Goal: Navigation & Orientation: Find specific page/section

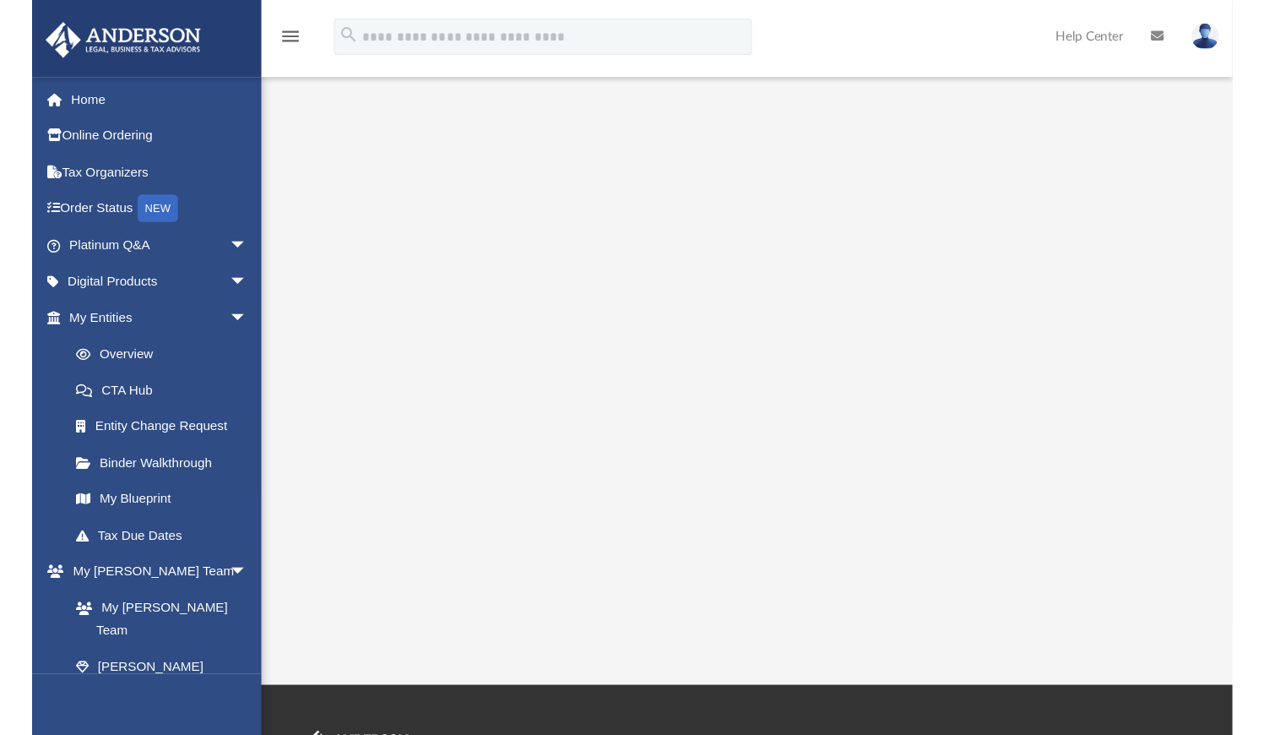
scroll to position [220, 0]
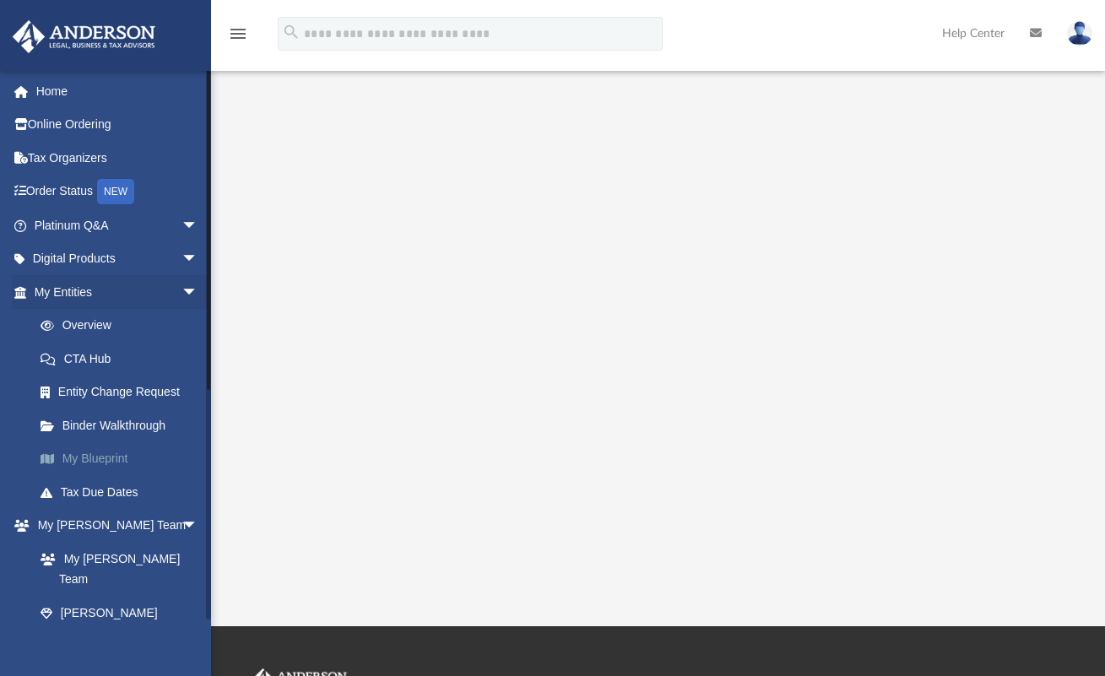
click at [126, 459] on link "My Blueprint" at bounding box center [124, 459] width 200 height 34
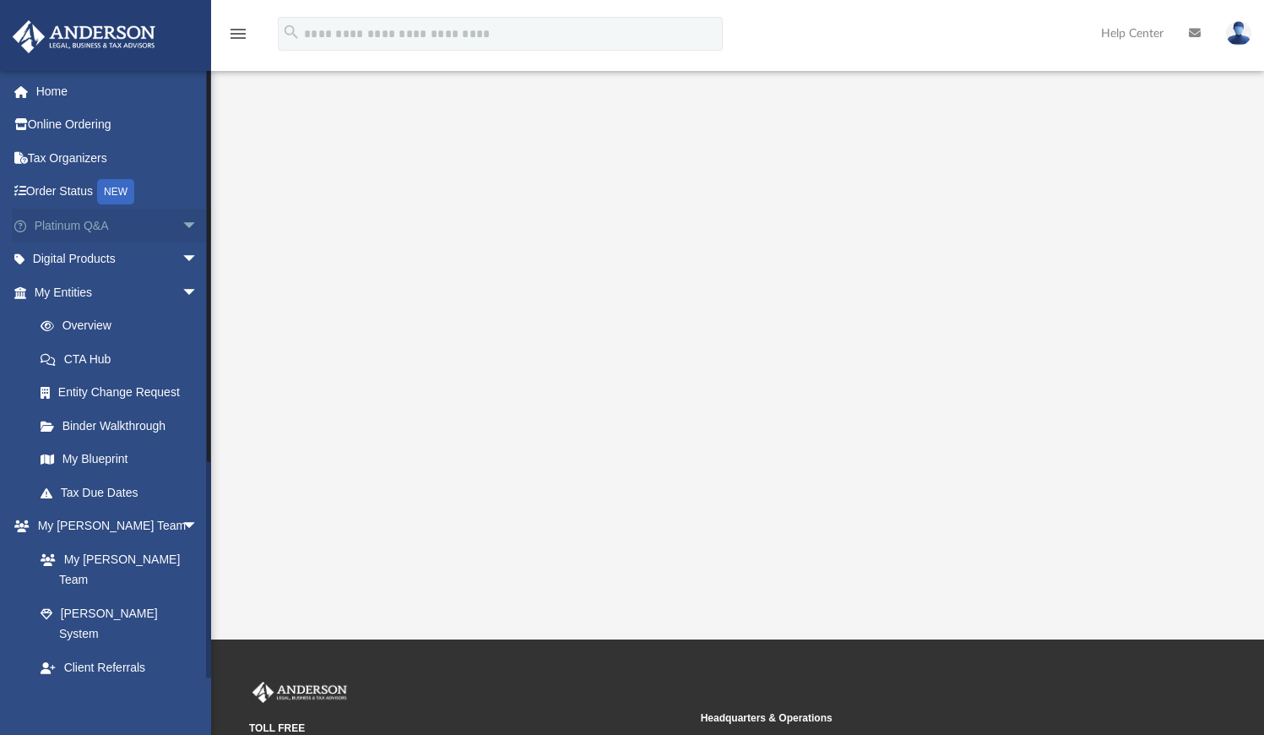
click at [182, 227] on span "arrow_drop_down" at bounding box center [199, 226] width 34 height 35
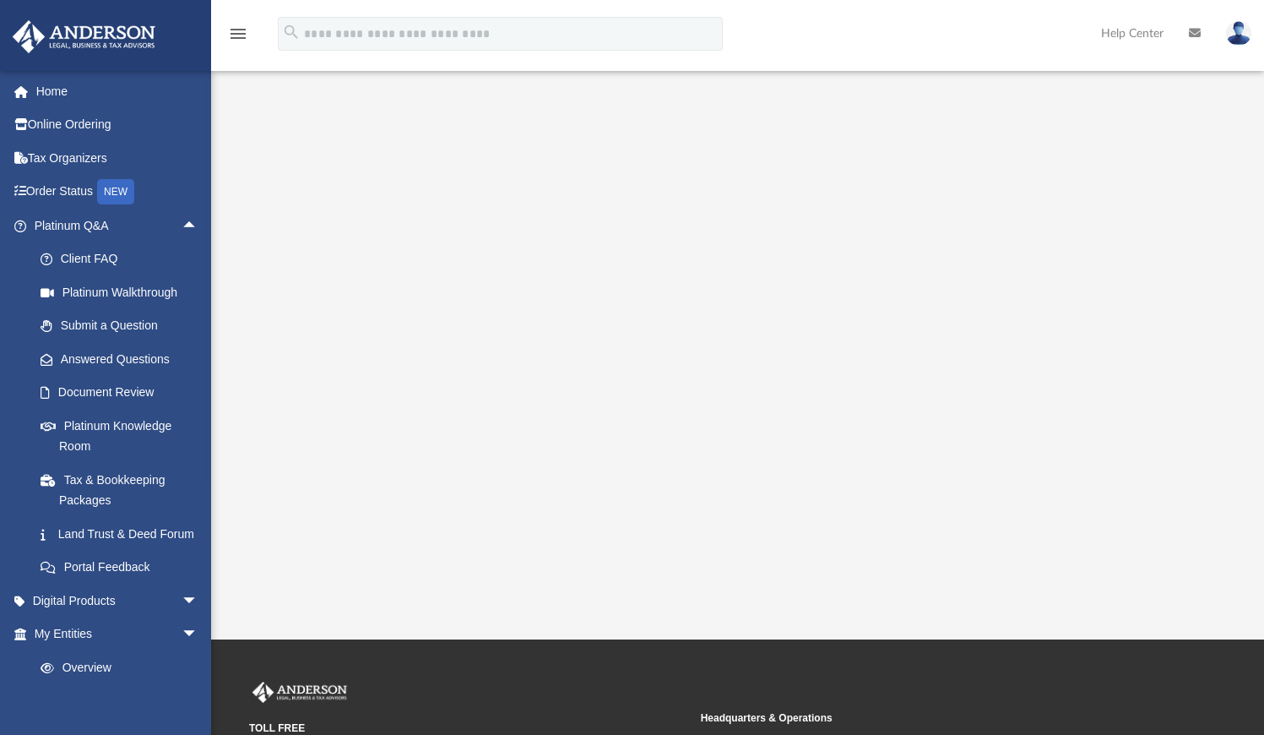
click at [244, 356] on div at bounding box center [737, 251] width 1053 height 676
click at [152, 385] on link "Document Review" at bounding box center [124, 393] width 200 height 34
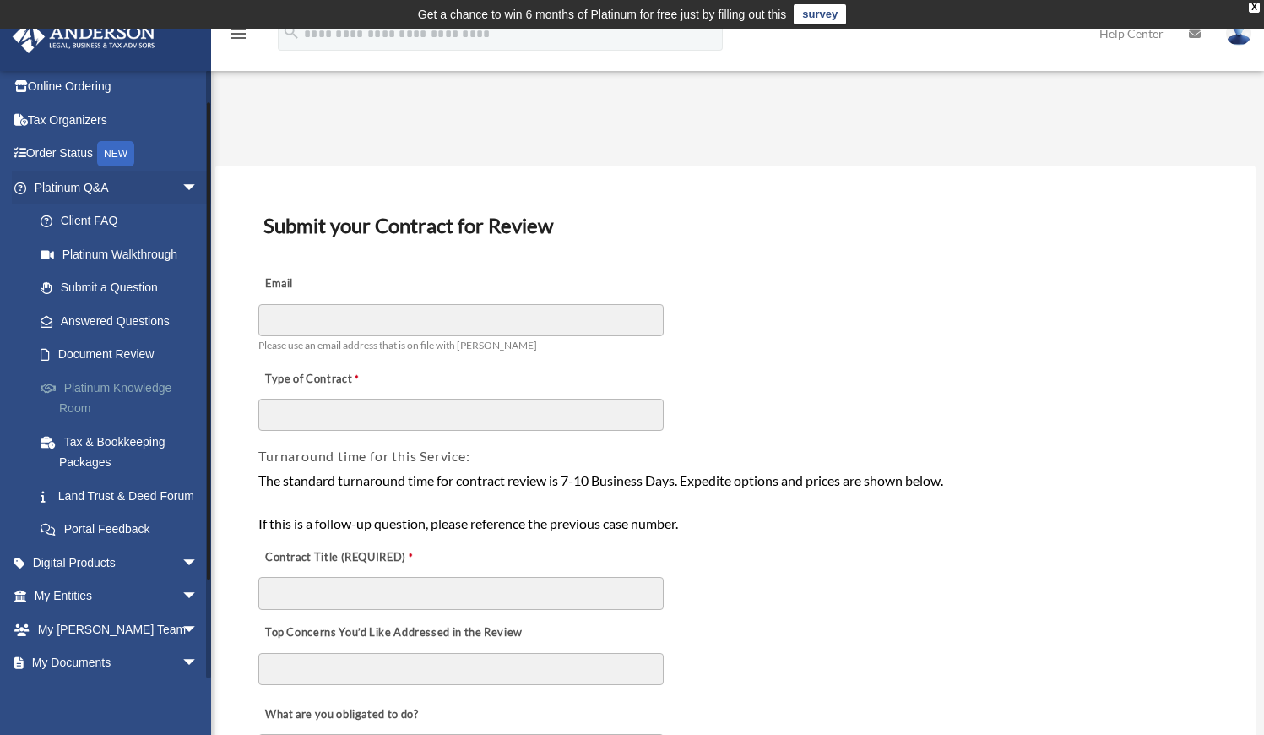
scroll to position [37, 0]
click at [152, 491] on link "Land Trust & Deed Forum" at bounding box center [124, 497] width 200 height 34
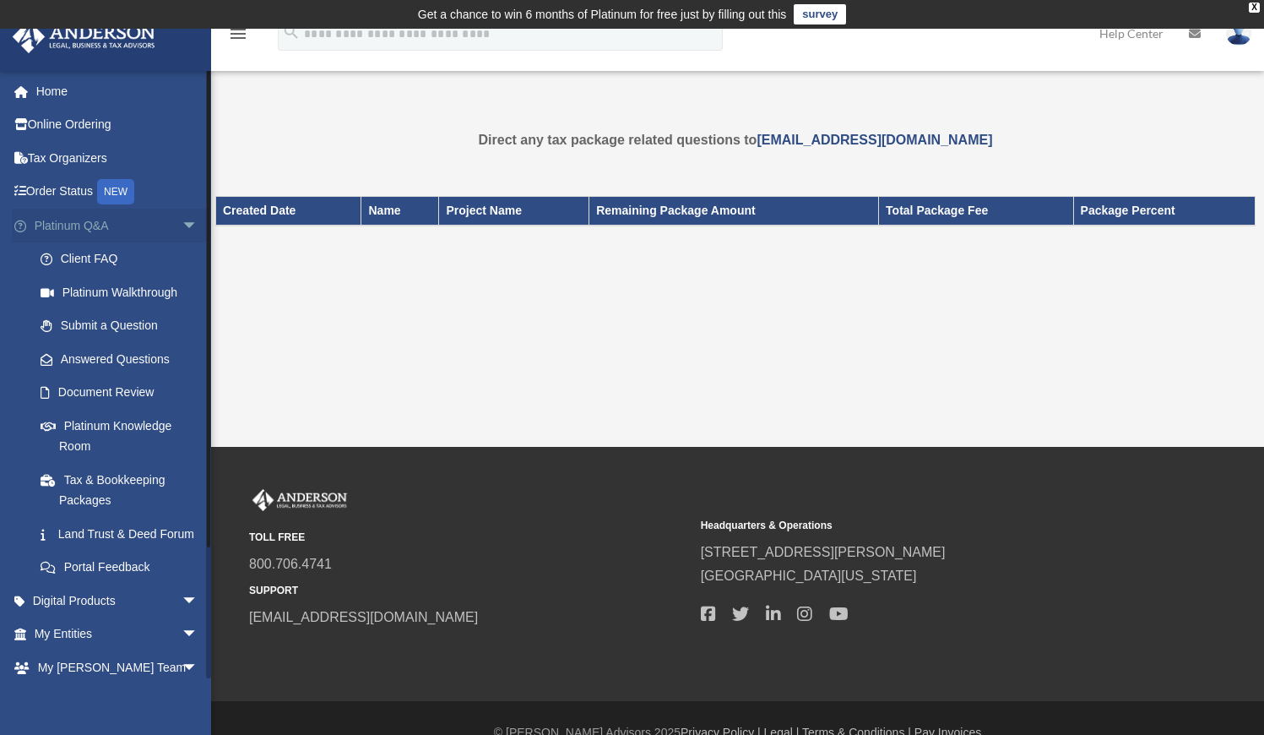
click at [182, 221] on span "arrow_drop_down" at bounding box center [199, 226] width 34 height 35
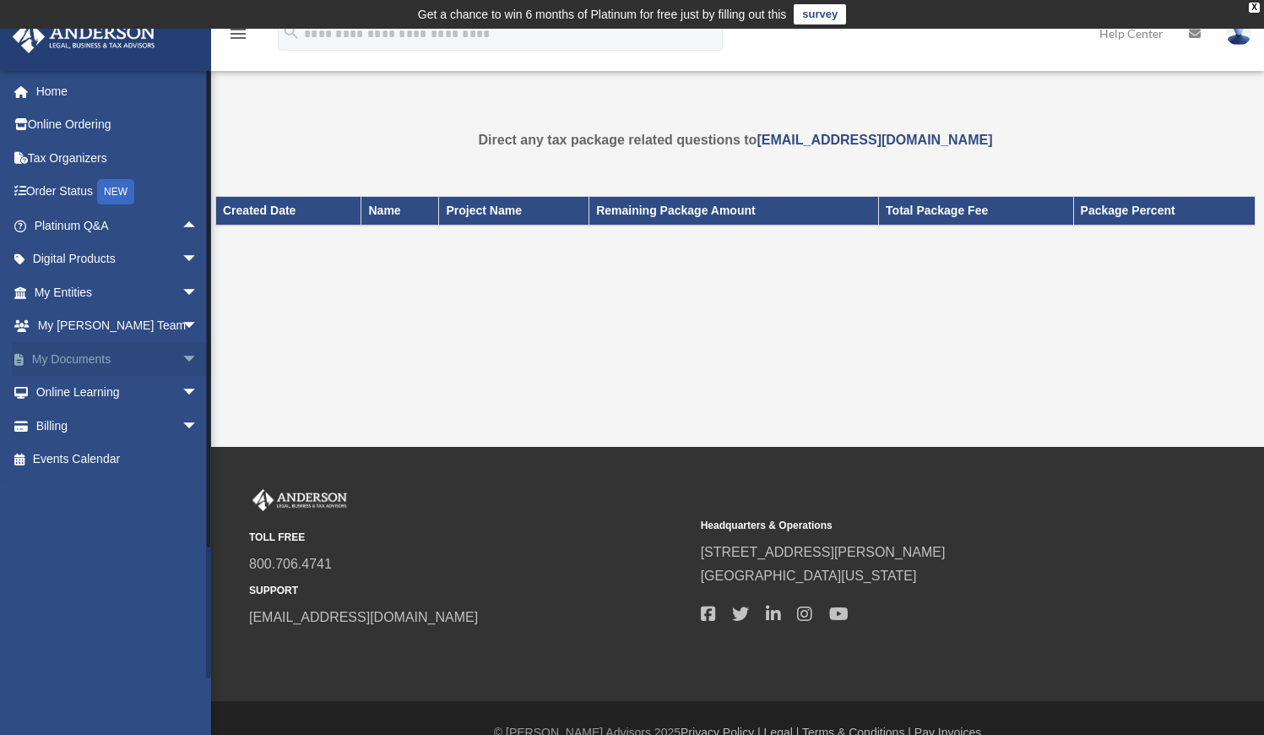
click at [182, 361] on span "arrow_drop_down" at bounding box center [199, 359] width 34 height 35
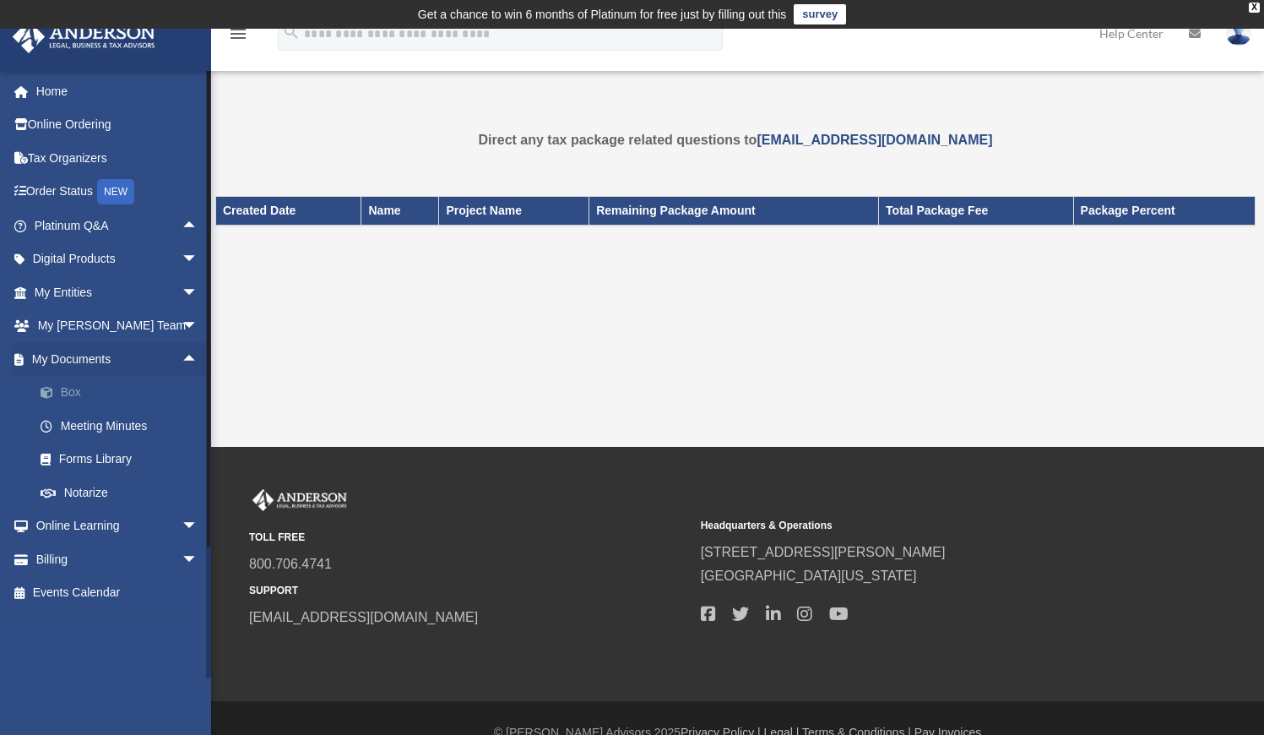
click at [73, 384] on link "Box" at bounding box center [124, 393] width 200 height 34
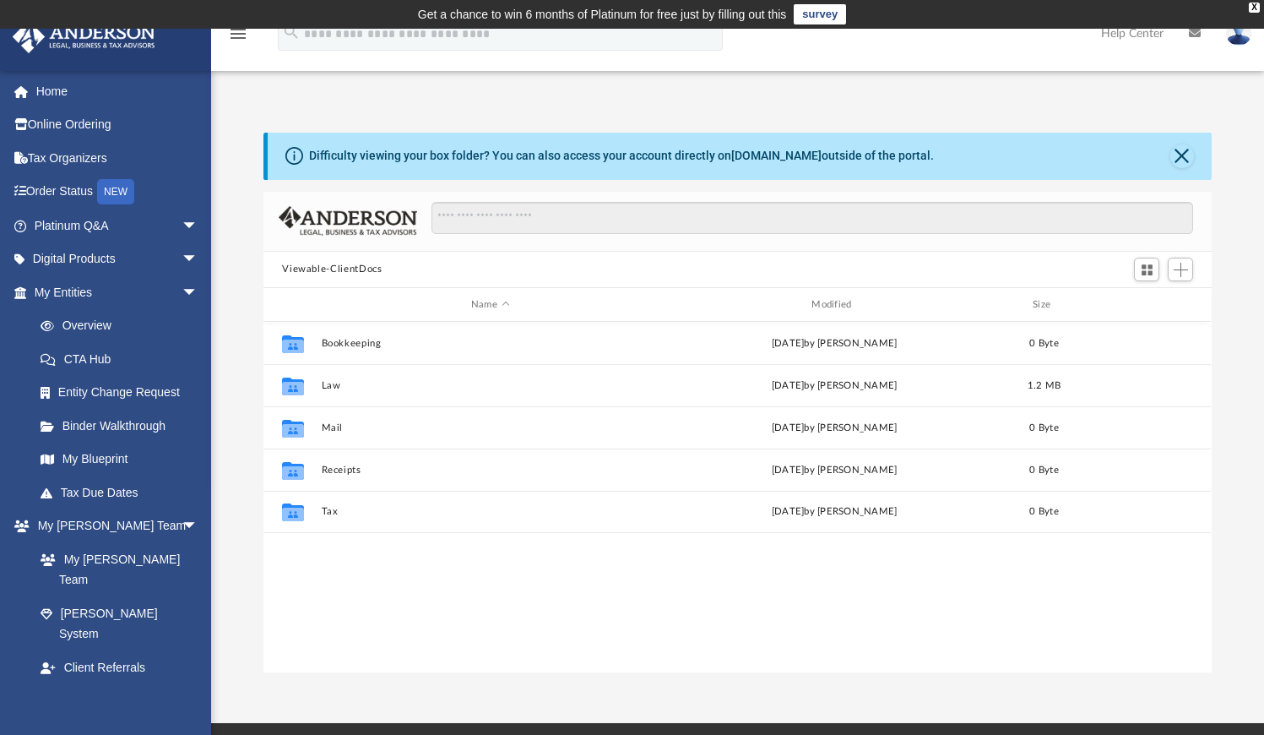
scroll to position [372, 936]
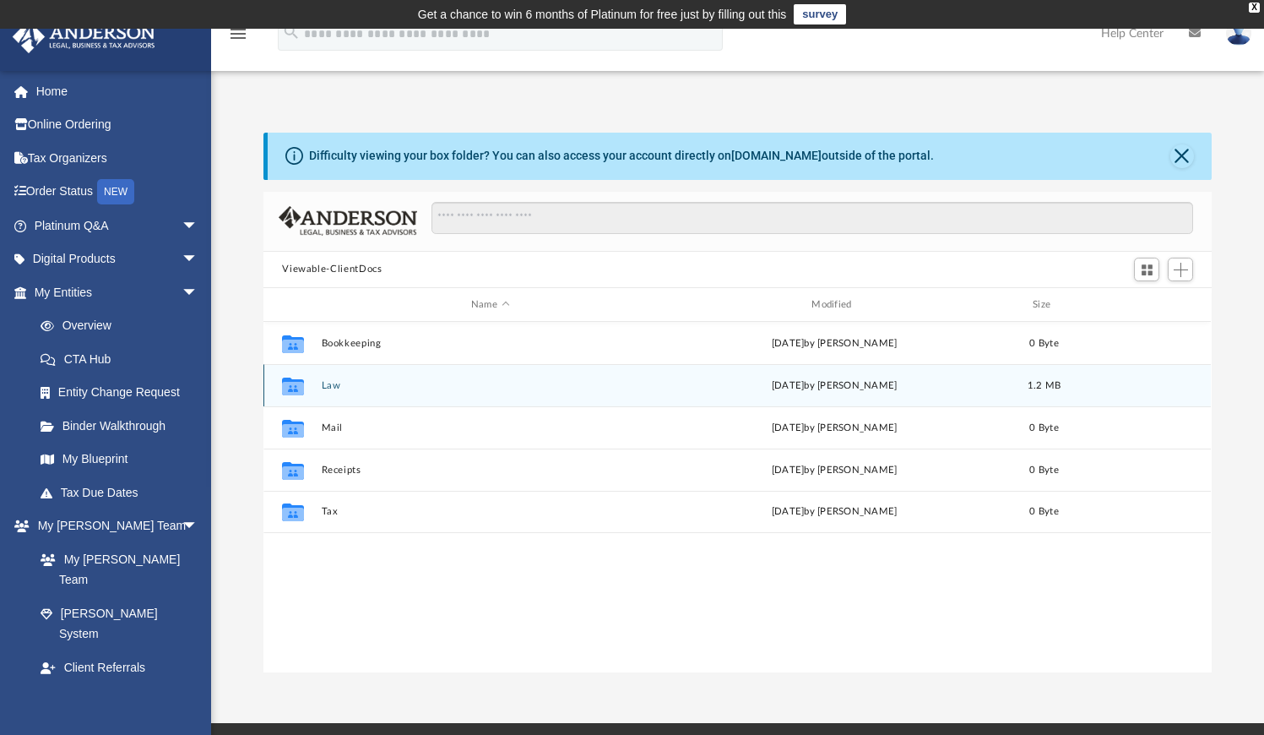
click at [334, 387] on button "Law" at bounding box center [490, 385] width 337 height 11
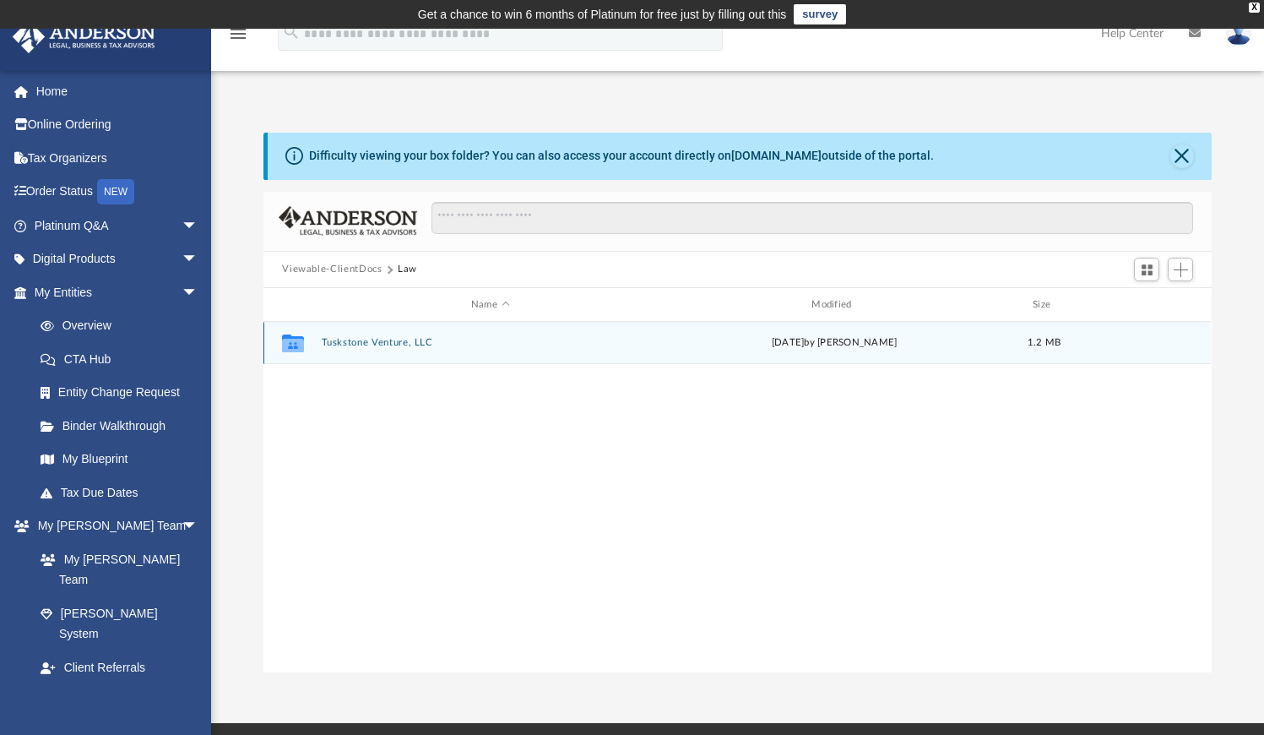
click at [370, 343] on button "Tuskstone Venture, LLC" at bounding box center [490, 343] width 337 height 11
click at [357, 344] on button "Initial Docs" at bounding box center [490, 343] width 337 height 11
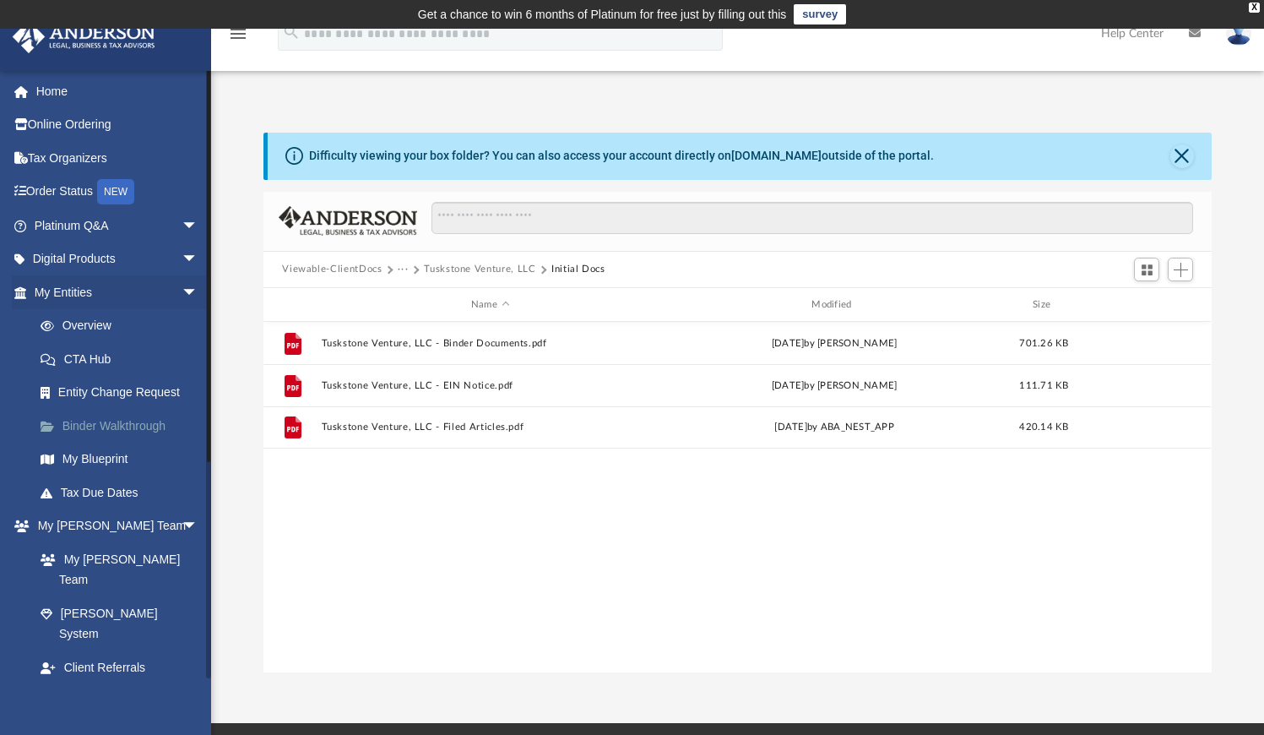
click at [123, 429] on link "Binder Walkthrough" at bounding box center [124, 426] width 200 height 34
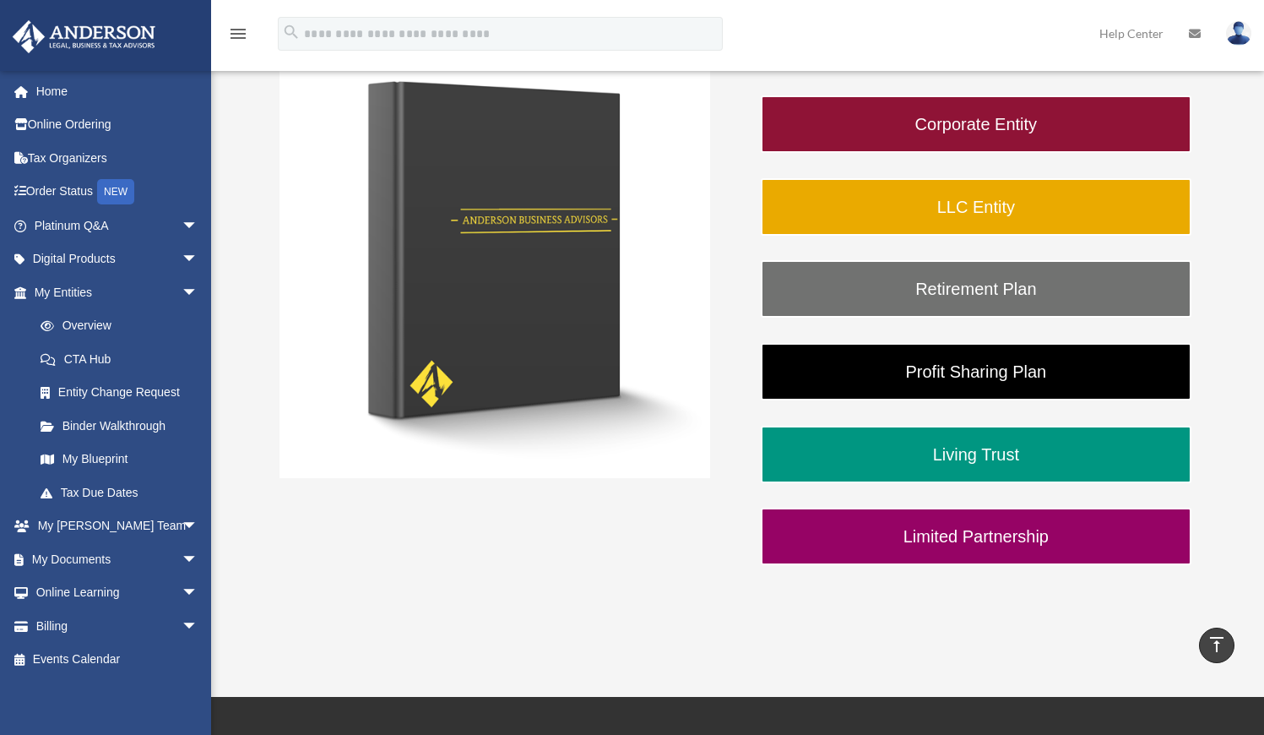
scroll to position [305, 0]
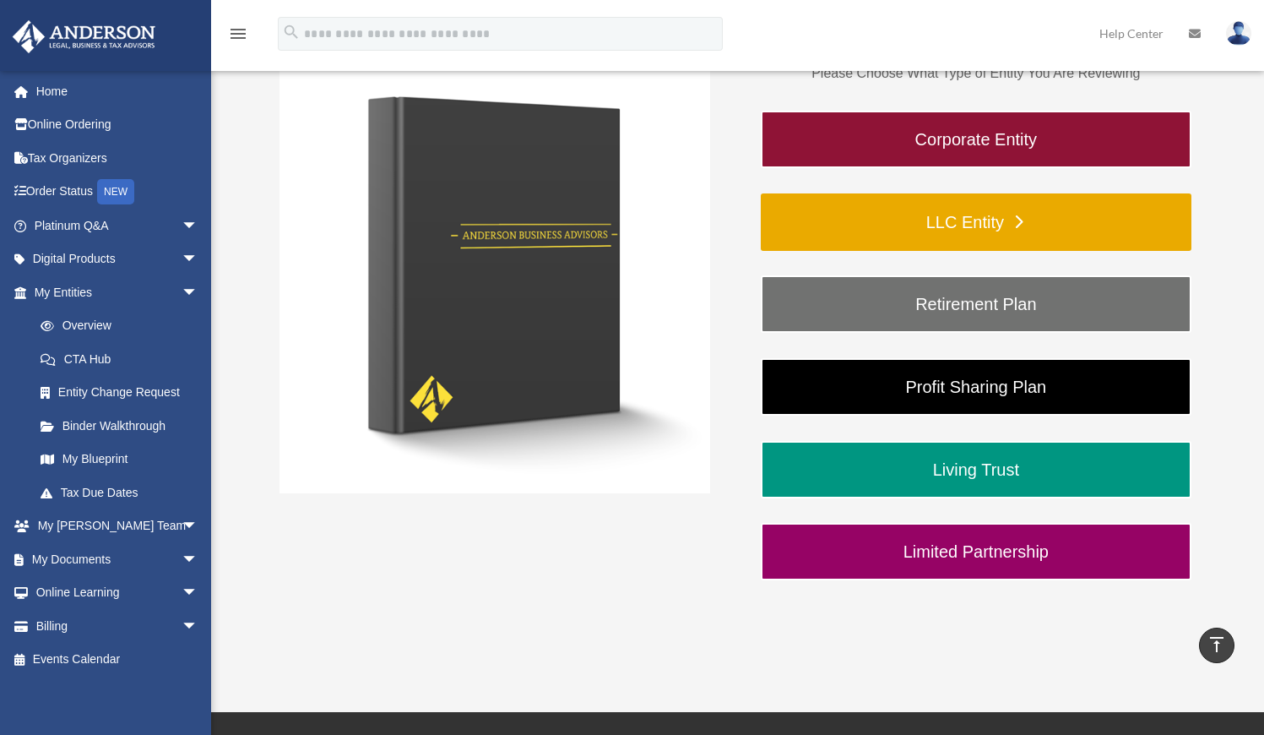
click at [907, 223] on link "LLC Entity" at bounding box center [976, 221] width 431 height 57
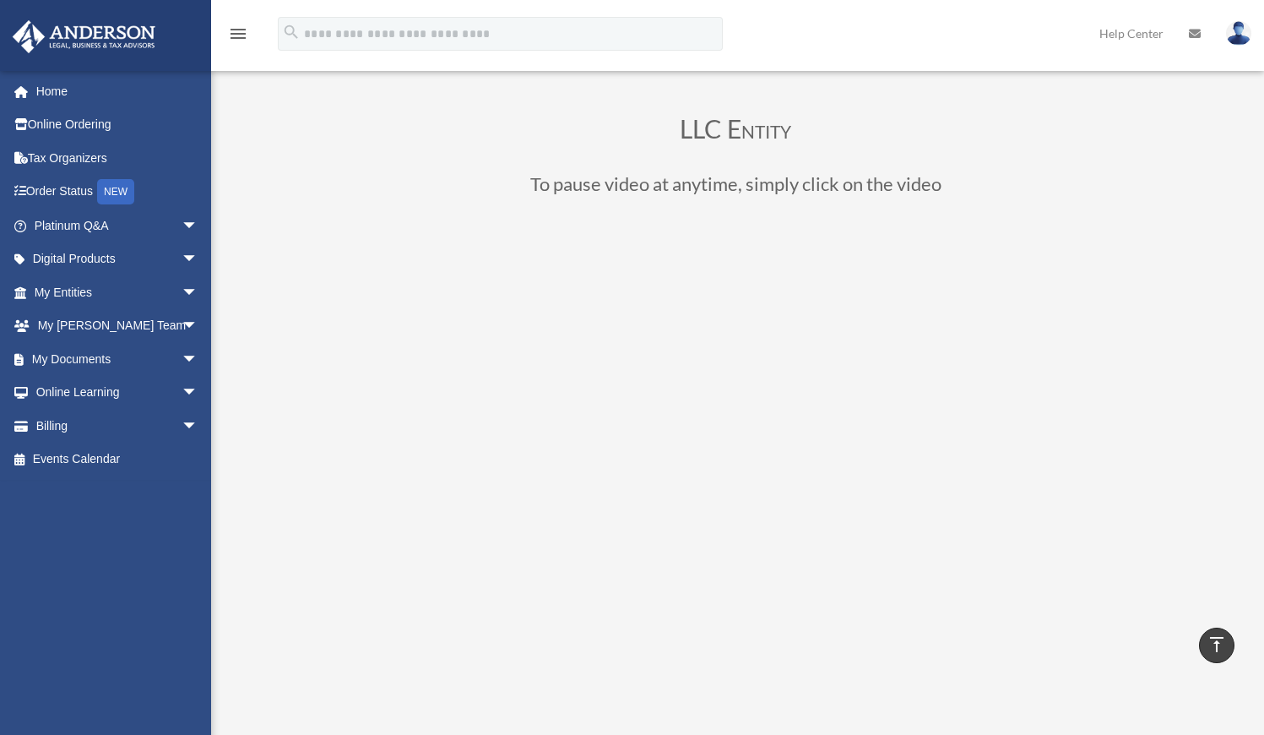
scroll to position [73, 0]
click at [182, 351] on span "arrow_drop_down" at bounding box center [199, 359] width 34 height 35
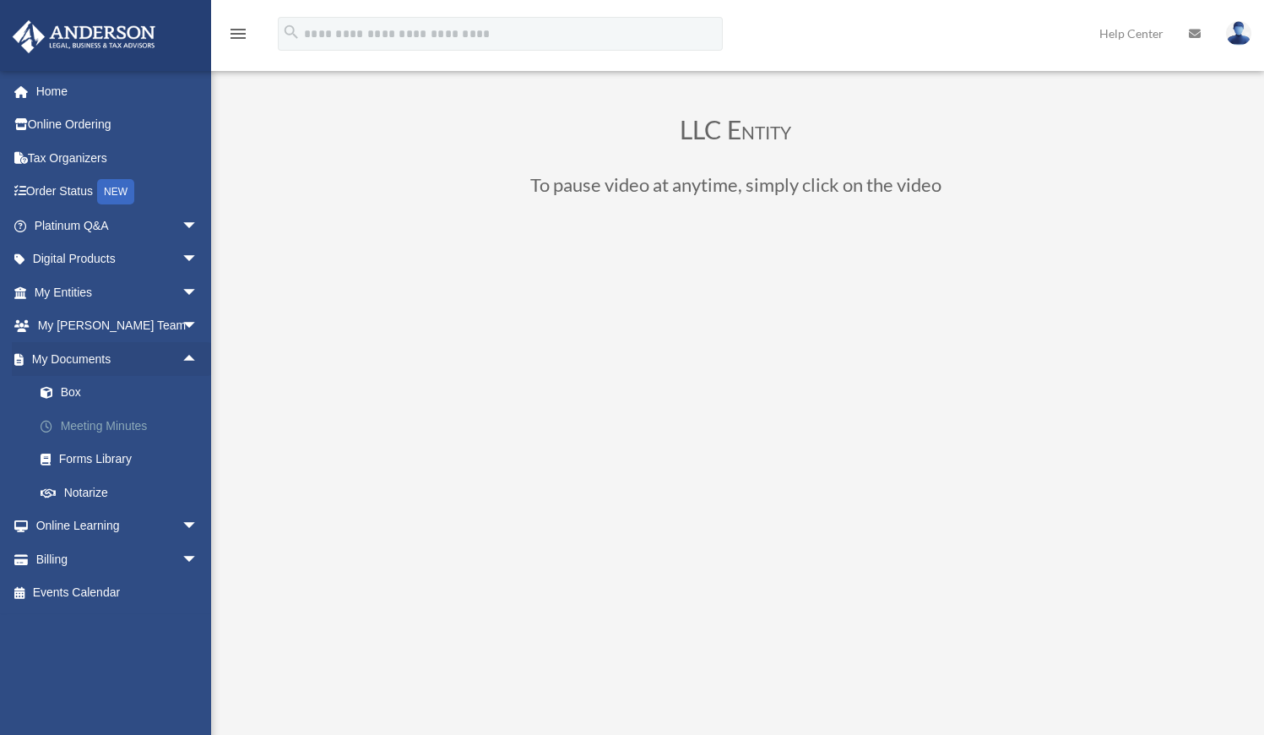
click at [137, 426] on link "Meeting Minutes" at bounding box center [124, 426] width 200 height 34
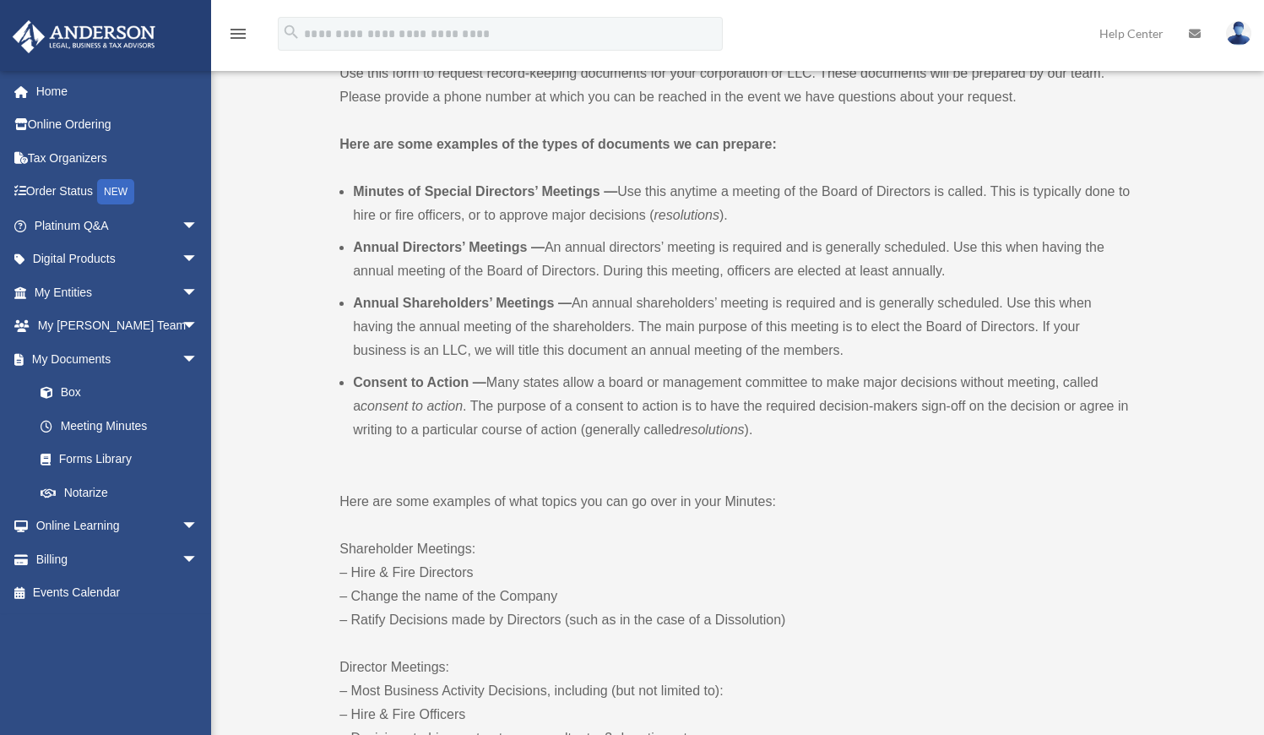
scroll to position [471, 0]
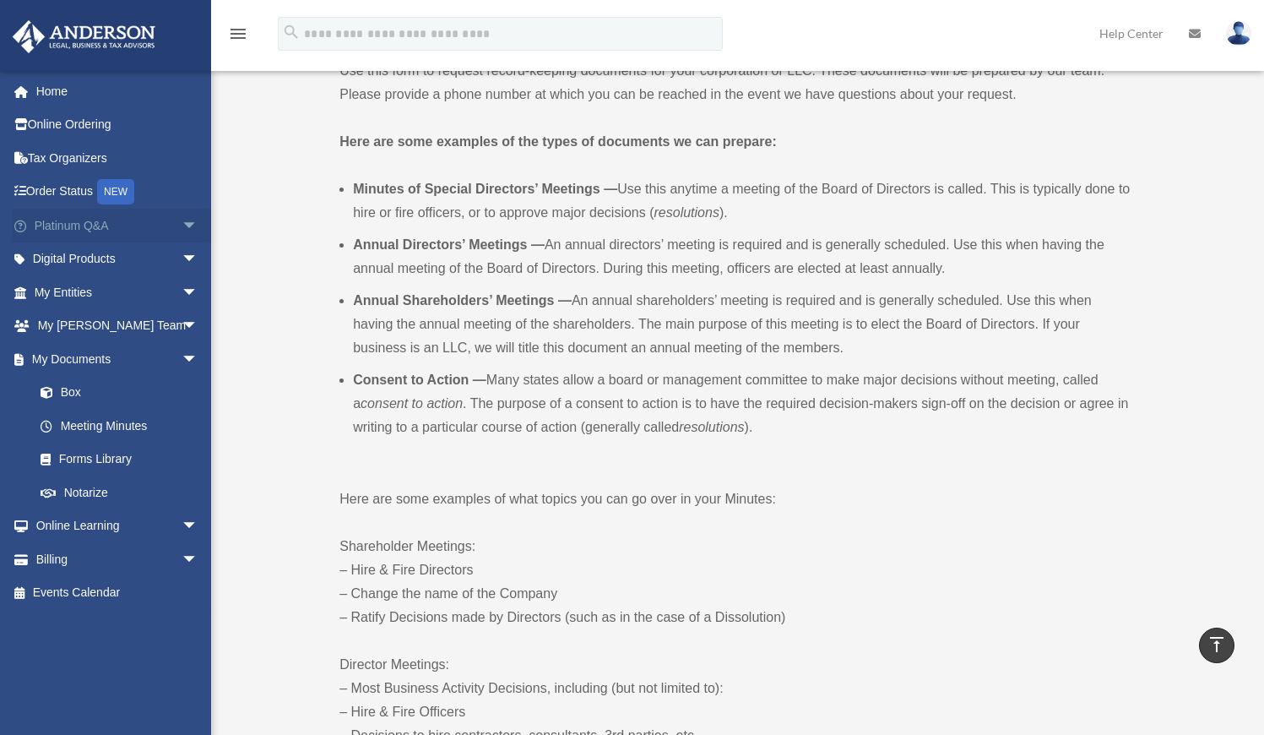
click at [182, 229] on span "arrow_drop_down" at bounding box center [199, 226] width 34 height 35
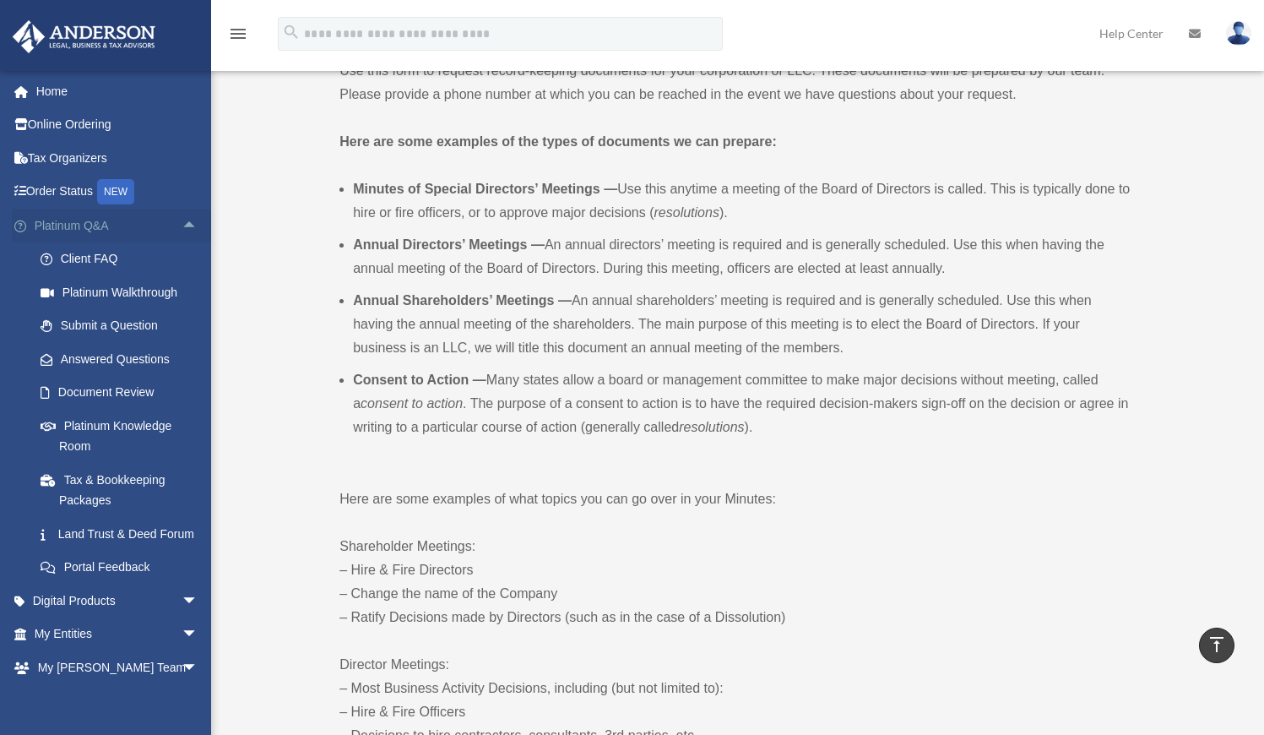
click at [182, 229] on span "arrow_drop_up" at bounding box center [199, 226] width 34 height 35
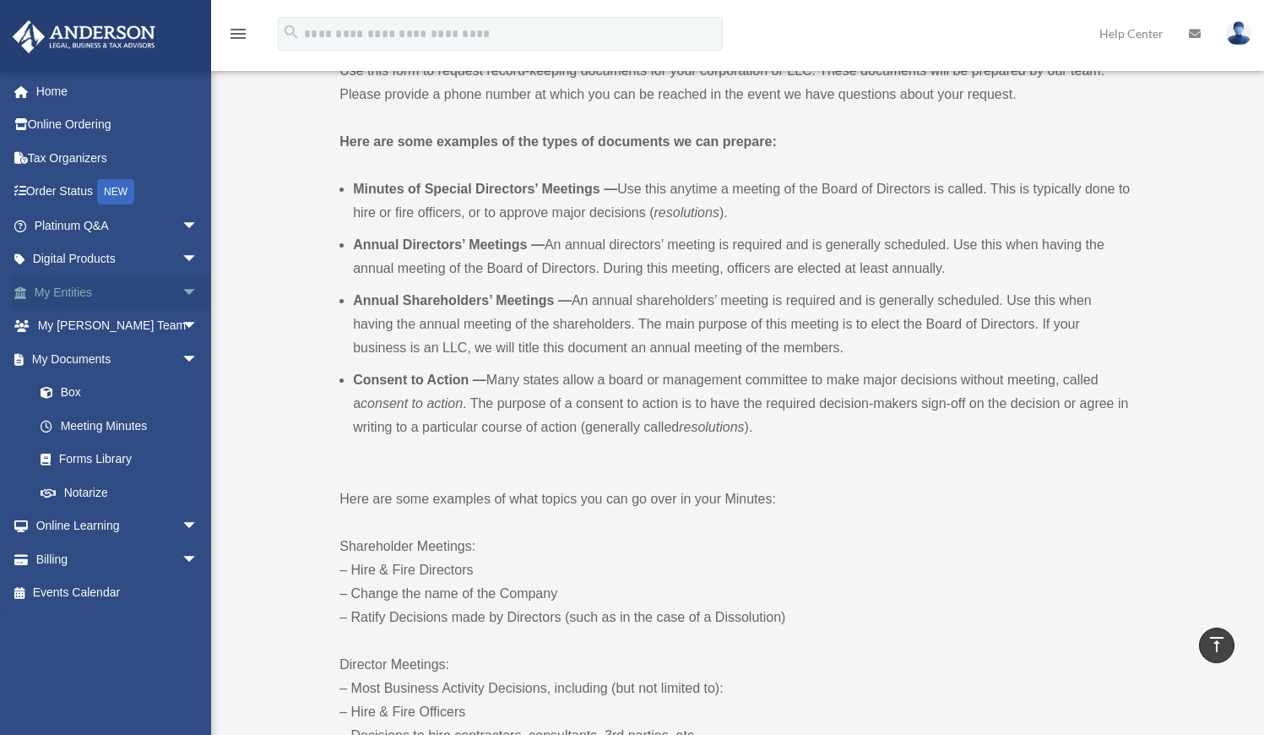
click at [182, 292] on span "arrow_drop_down" at bounding box center [199, 292] width 34 height 35
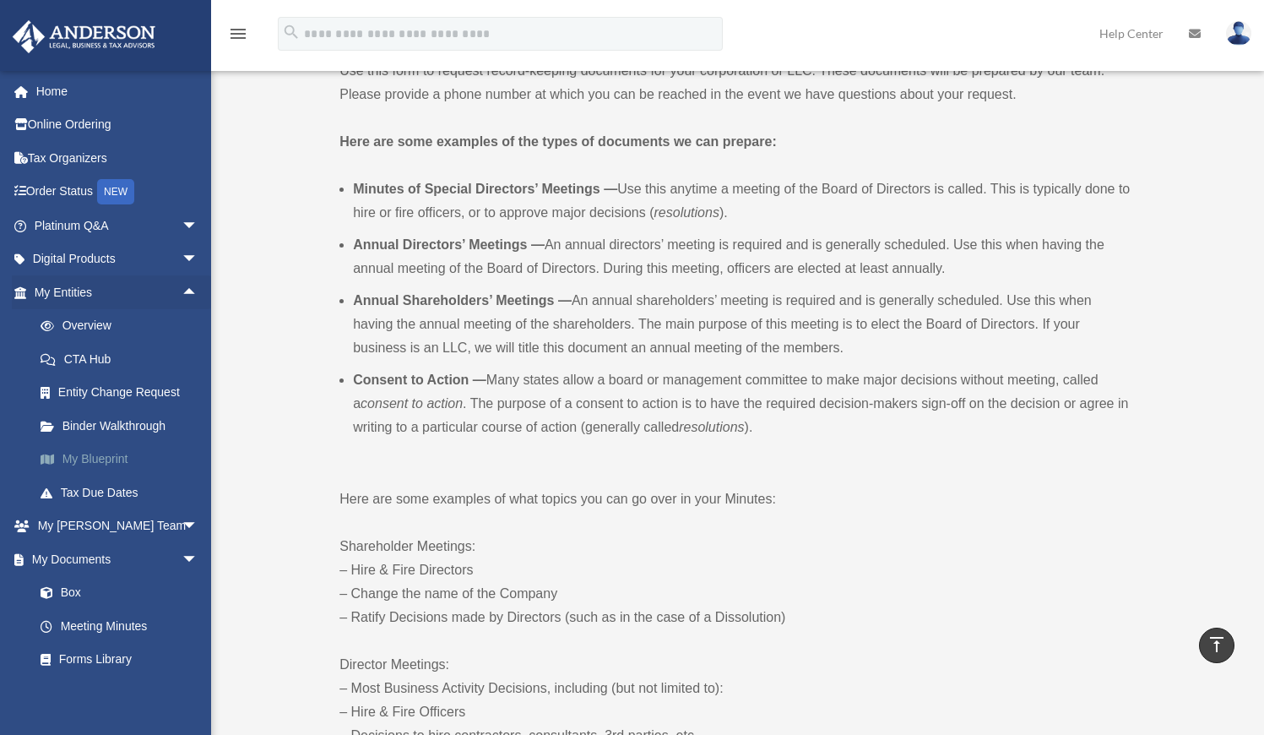
click at [120, 455] on link "My Blueprint" at bounding box center [124, 459] width 200 height 34
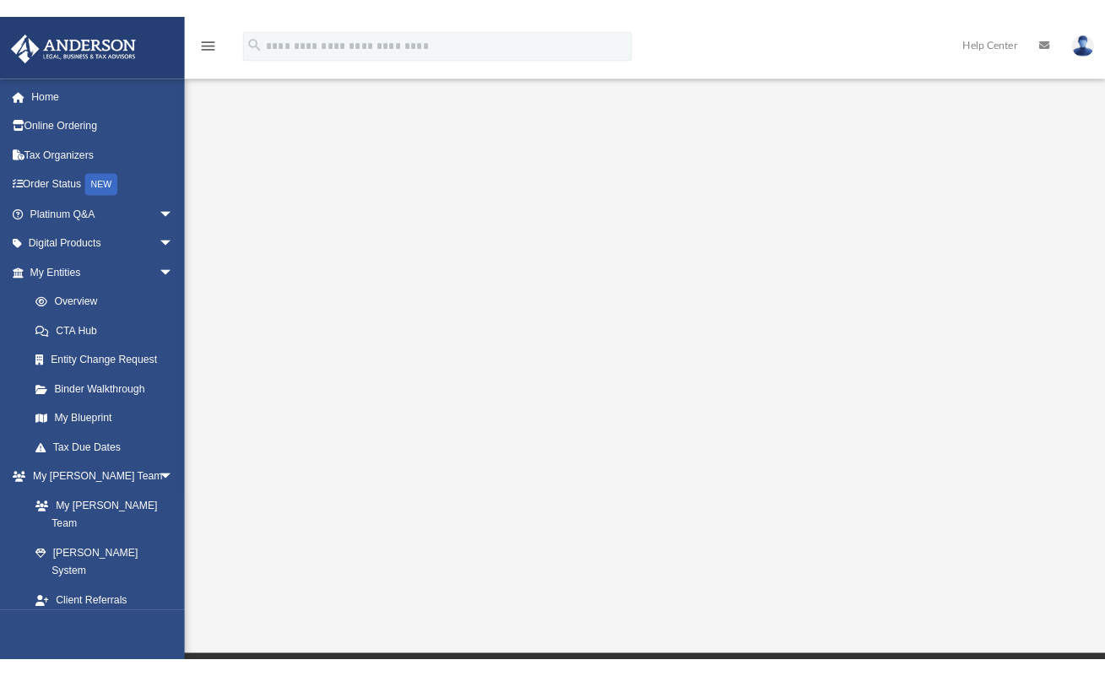
scroll to position [155, 0]
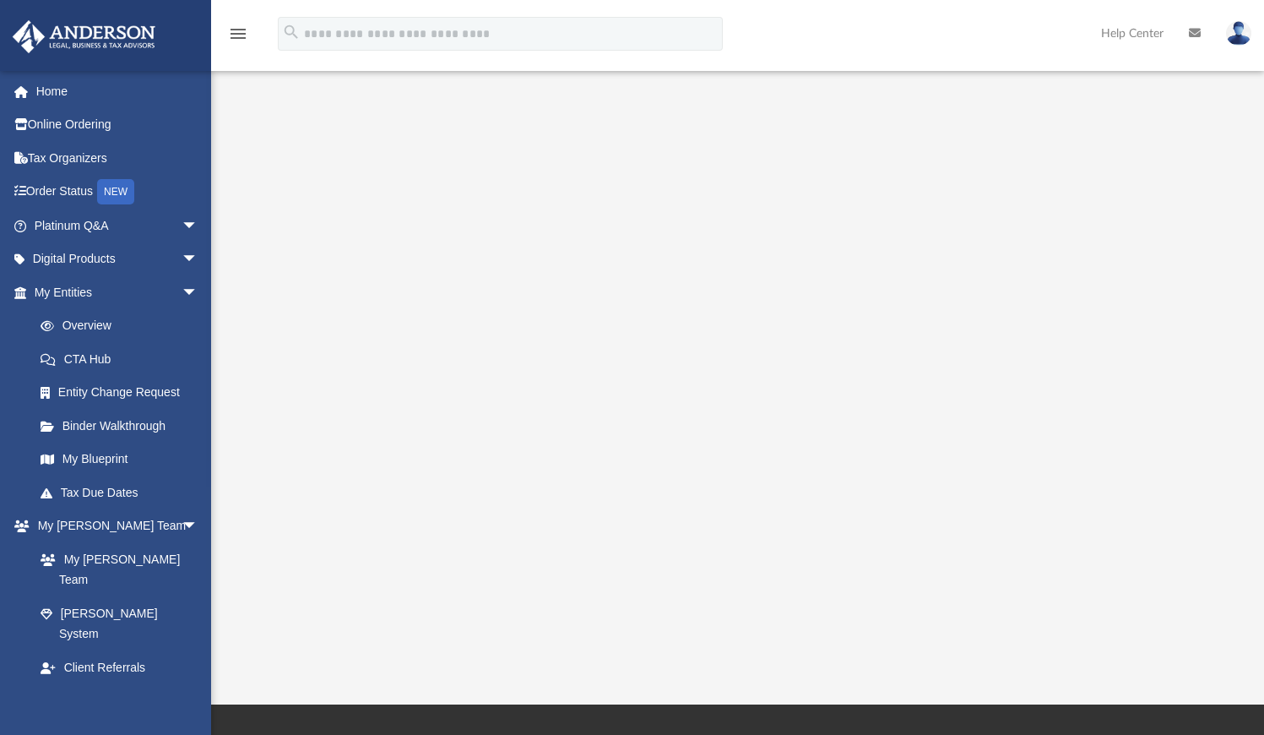
click at [1235, 126] on div at bounding box center [737, 316] width 1053 height 676
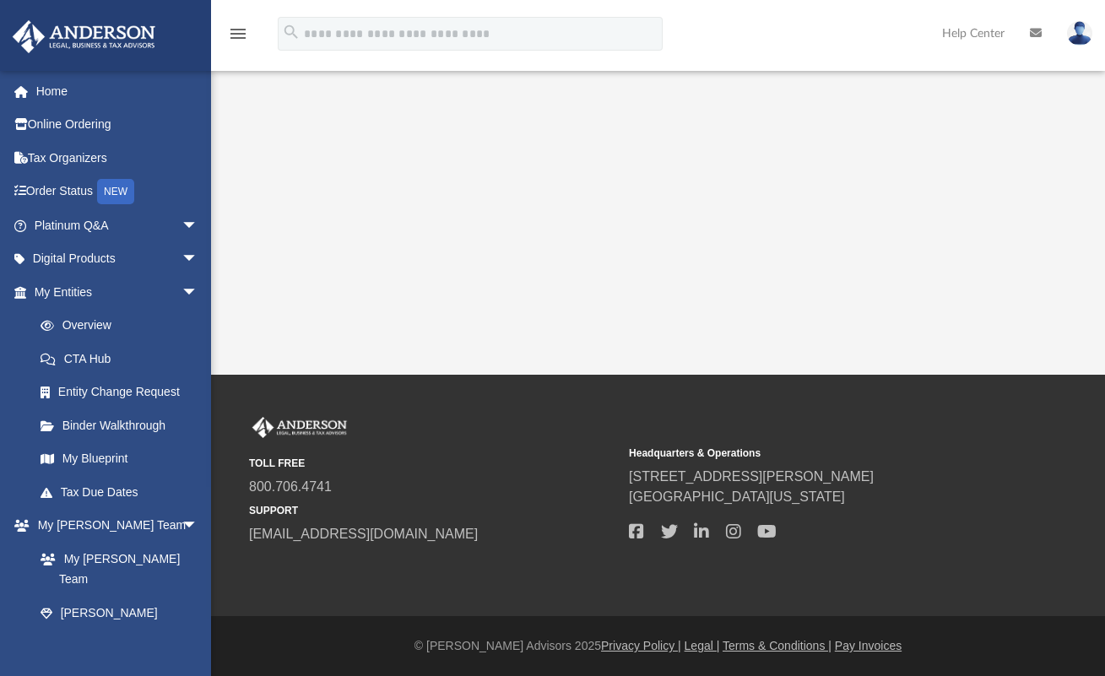
scroll to position [471, 0]
